Goal: Task Accomplishment & Management: Manage account settings

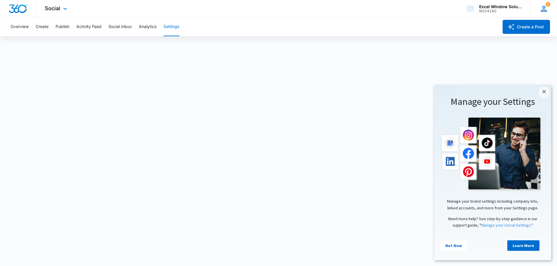
click at [546, 14] on div "1 NR Nick Rosso nick@excelwindow.com My Profile 1 Notifications Support Logout …" at bounding box center [543, 8] width 27 height 17
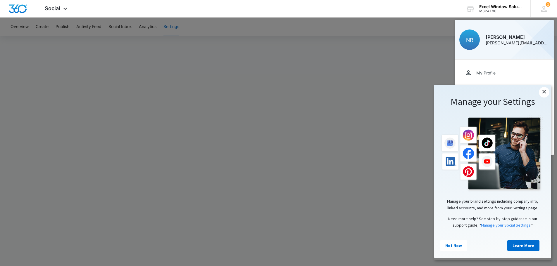
click at [546, 92] on link "×" at bounding box center [543, 92] width 11 height 11
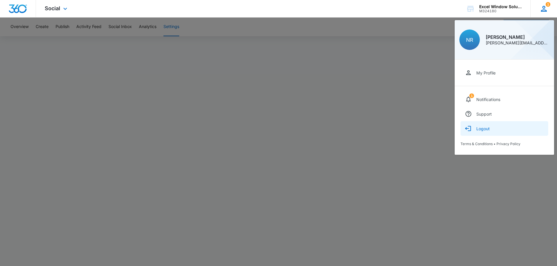
click at [488, 130] on div "Logout" at bounding box center [482, 128] width 13 height 5
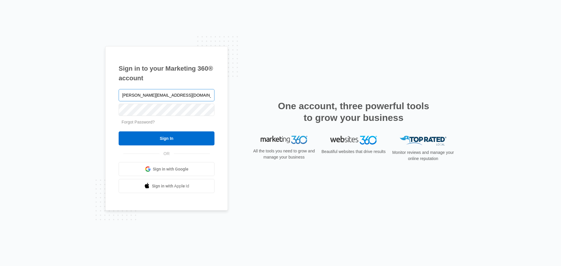
click at [181, 91] on input "nick@excelwindow.com" at bounding box center [167, 95] width 96 height 12
type input "nickr@screenmobile.com"
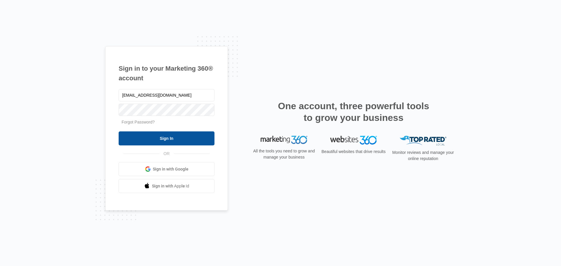
click at [171, 135] on input "Sign In" at bounding box center [167, 138] width 96 height 14
